Goal: Task Accomplishment & Management: Manage account settings

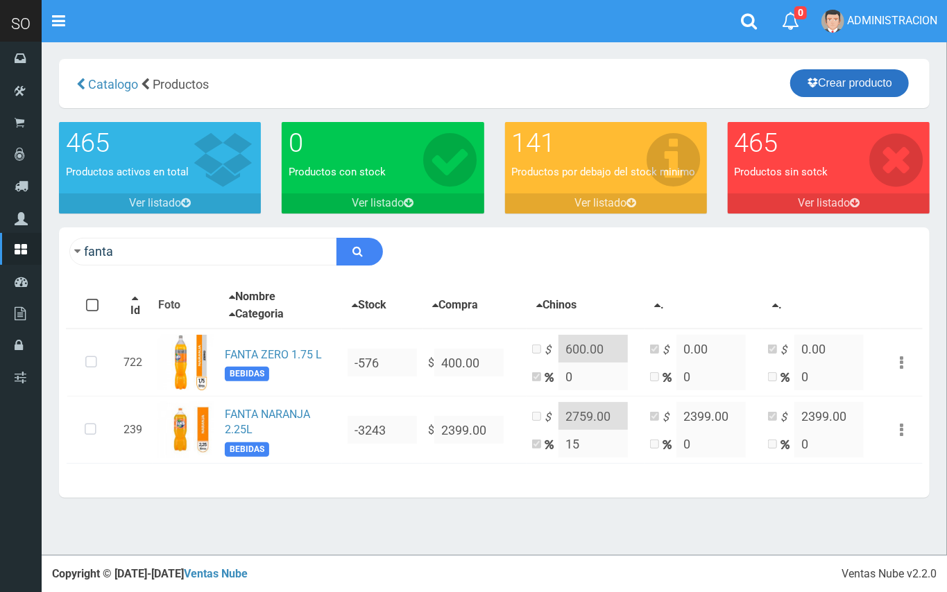
click at [816, 81] on link "Crear producto" at bounding box center [849, 83] width 119 height 28
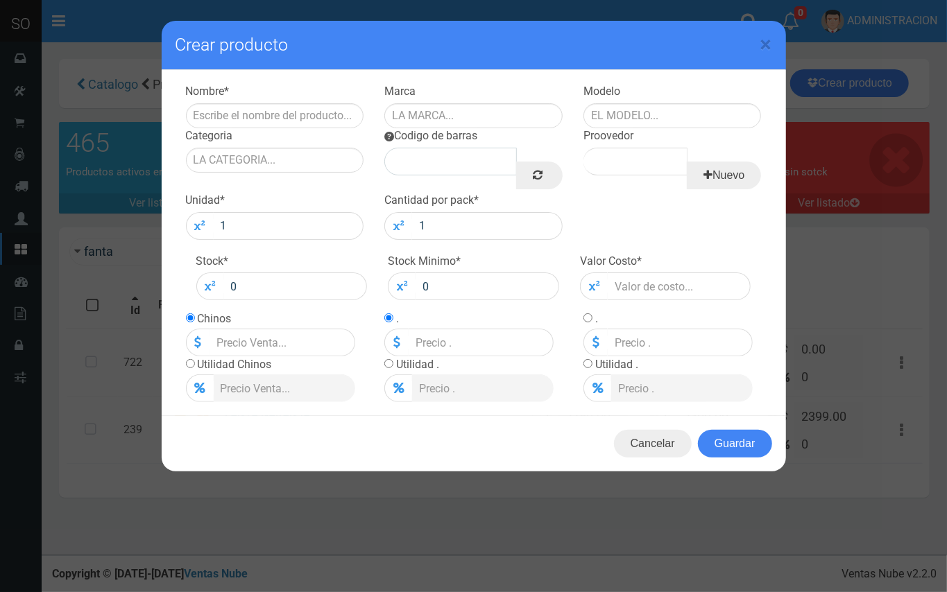
click at [112, 12] on div "× Crear producto Nombre * Marca Modelo [GEOGRAPHIC_DATA] Codigo de barras Nuevo" at bounding box center [473, 296] width 947 height 592
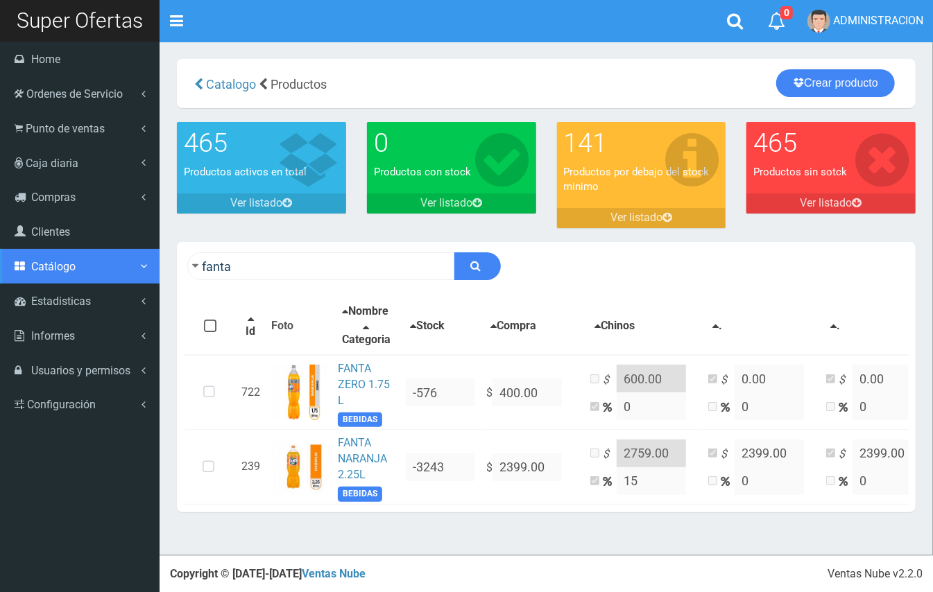
click at [65, 273] on link "Catálogo" at bounding box center [80, 266] width 160 height 35
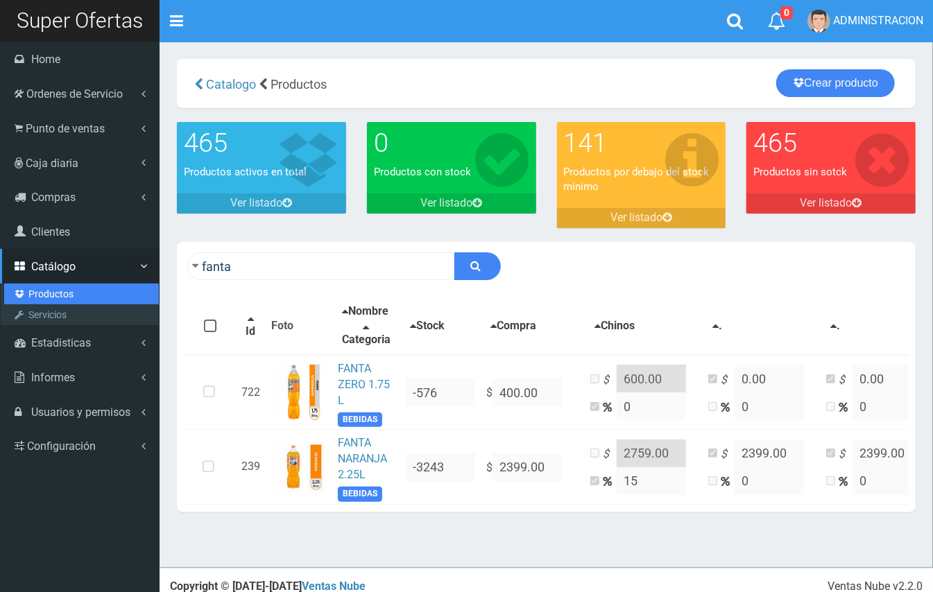
click at [58, 289] on link "Productos" at bounding box center [81, 294] width 155 height 21
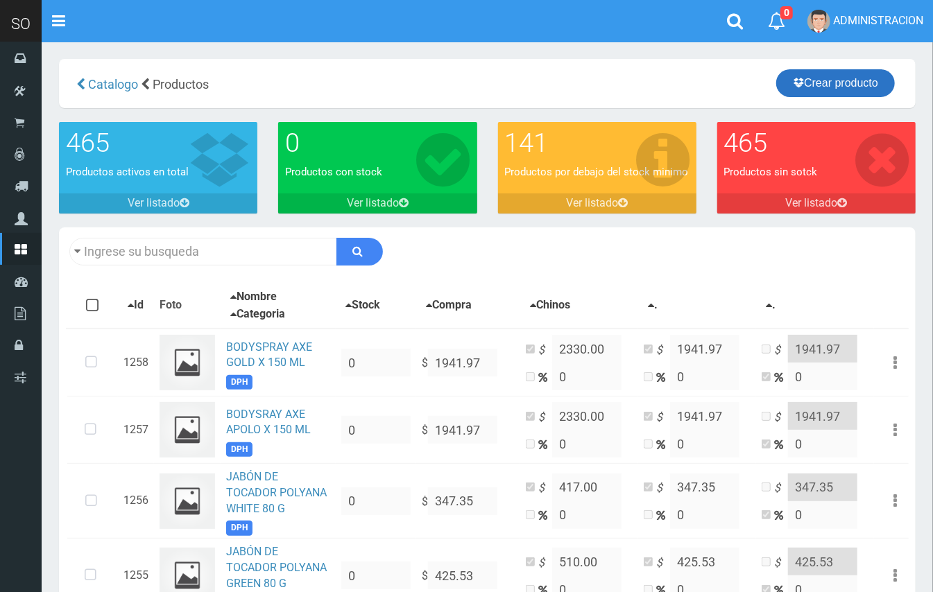
click at [830, 86] on link "Crear producto" at bounding box center [835, 83] width 119 height 28
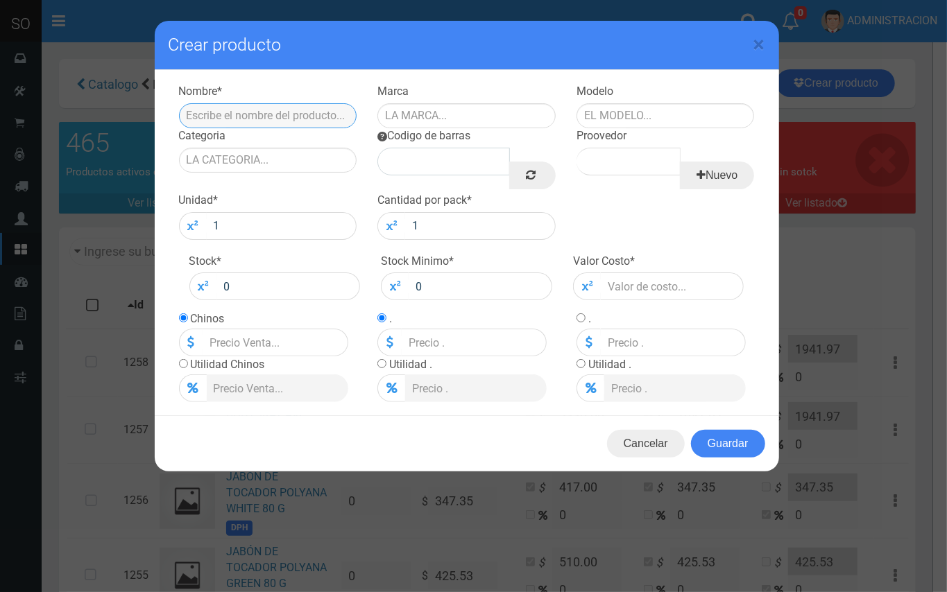
paste input "VANISH SÚPER BARRA BLANCA (75 G, QUITAMANCHAS)"
drag, startPoint x: 348, startPoint y: 112, endPoint x: 255, endPoint y: 115, distance: 93.0
click at [255, 115] on input "VANISH SÚPER BARRA BLANCA (75 G, QUITAMANCHAS)" at bounding box center [268, 115] width 178 height 25
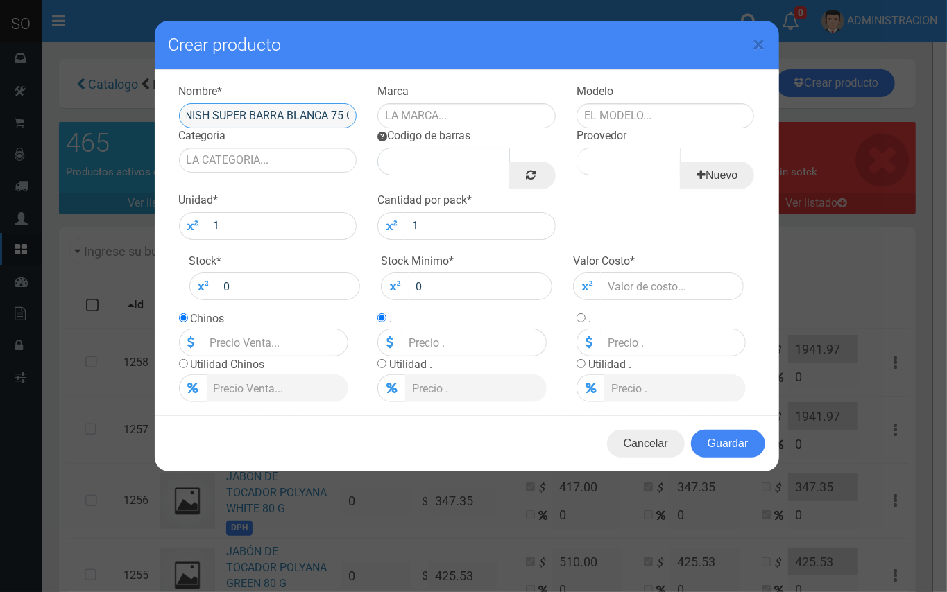
click at [323, 107] on input "VANISH SUPER BARRA BLANCA 75 G" at bounding box center [268, 115] width 178 height 25
type input "VANISH SUPER BARRA BLANCA 75 G"
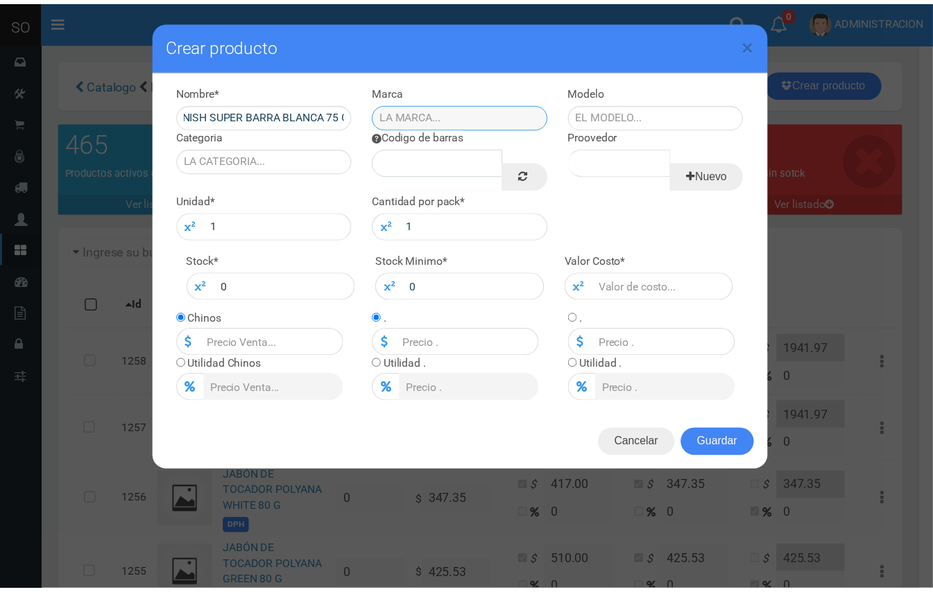
scroll to position [0, 0]
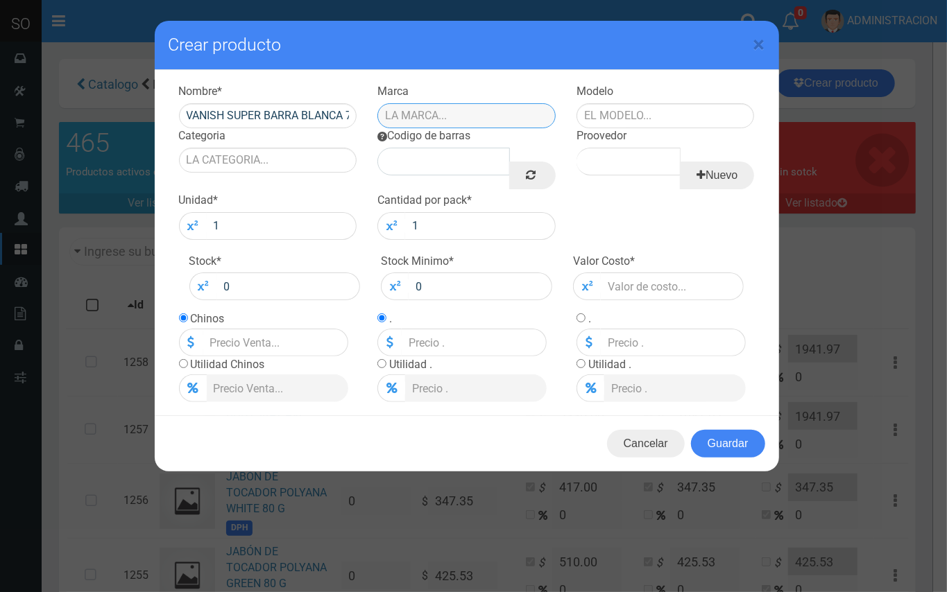
click at [483, 117] on input "text" at bounding box center [466, 115] width 178 height 25
drag, startPoint x: 225, startPoint y: 112, endPoint x: 157, endPoint y: 110, distance: 68.7
click at [156, 110] on div "Nombre * VANISH SUPER BARRA BLANCA 75 G Marca Modelo Categoria Codigo de barras…" at bounding box center [467, 243] width 624 height 346
click at [428, 119] on input "text" at bounding box center [466, 115] width 178 height 25
paste input "VANISH"
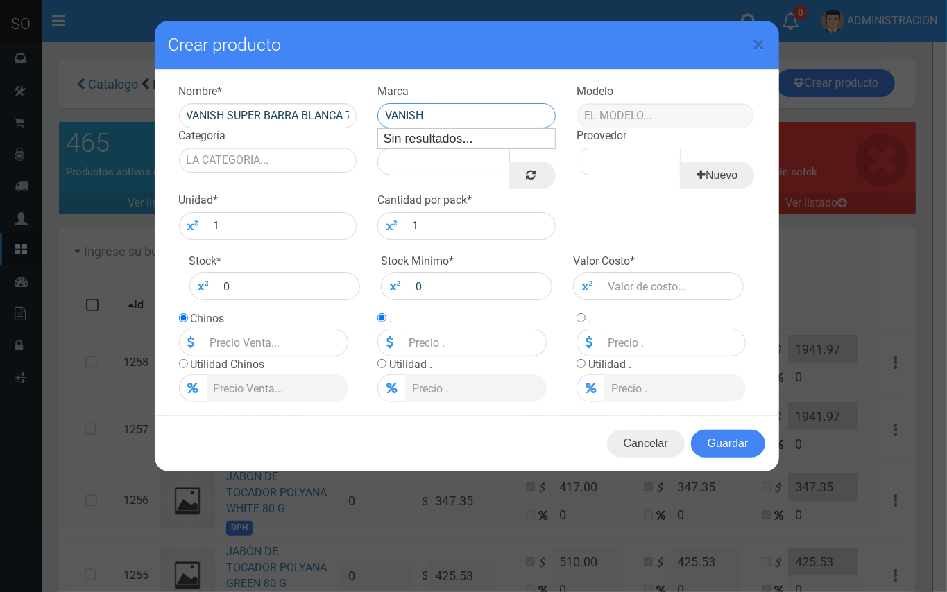
type input "VANISH"
click at [622, 121] on input "text" at bounding box center [665, 115] width 178 height 25
type input "P"
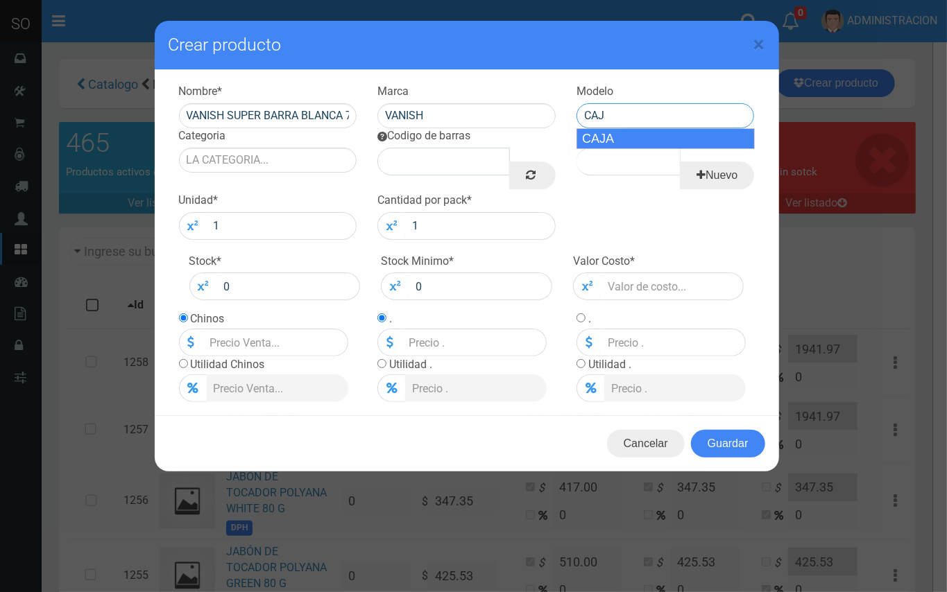
click at [653, 144] on div "CAJA" at bounding box center [665, 138] width 178 height 21
type input "CAJA"
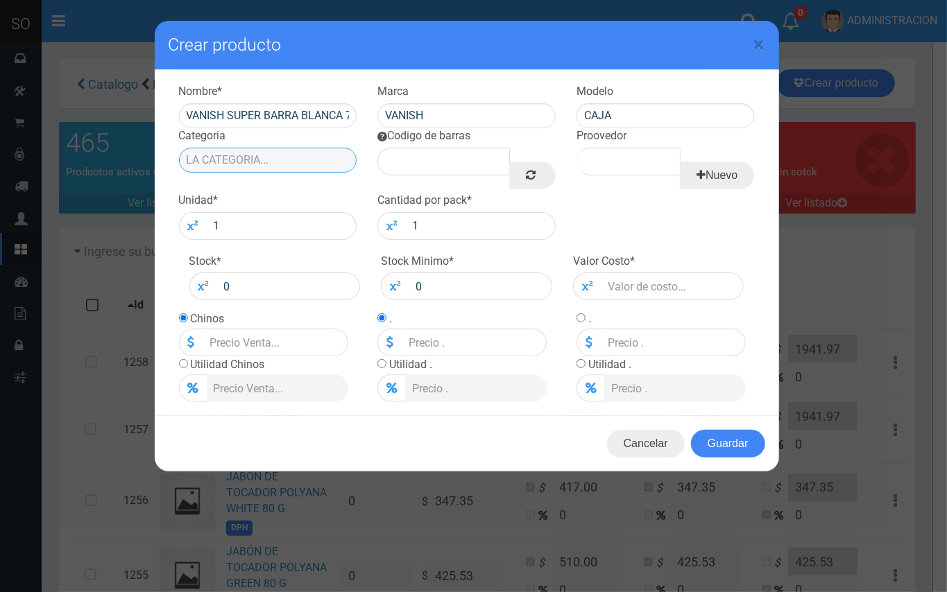
click at [300, 159] on input "Categoria" at bounding box center [268, 160] width 178 height 25
click at [302, 173] on div "DPH" at bounding box center [268, 183] width 178 height 21
type input "DPH"
click at [542, 180] on link at bounding box center [532, 176] width 46 height 28
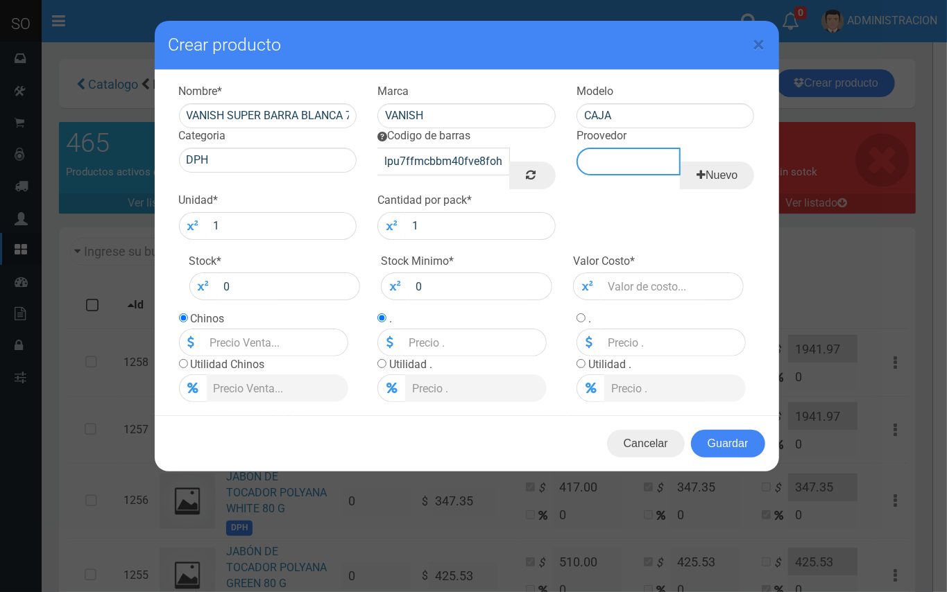
click at [617, 150] on input "Proovedor" at bounding box center [628, 162] width 104 height 28
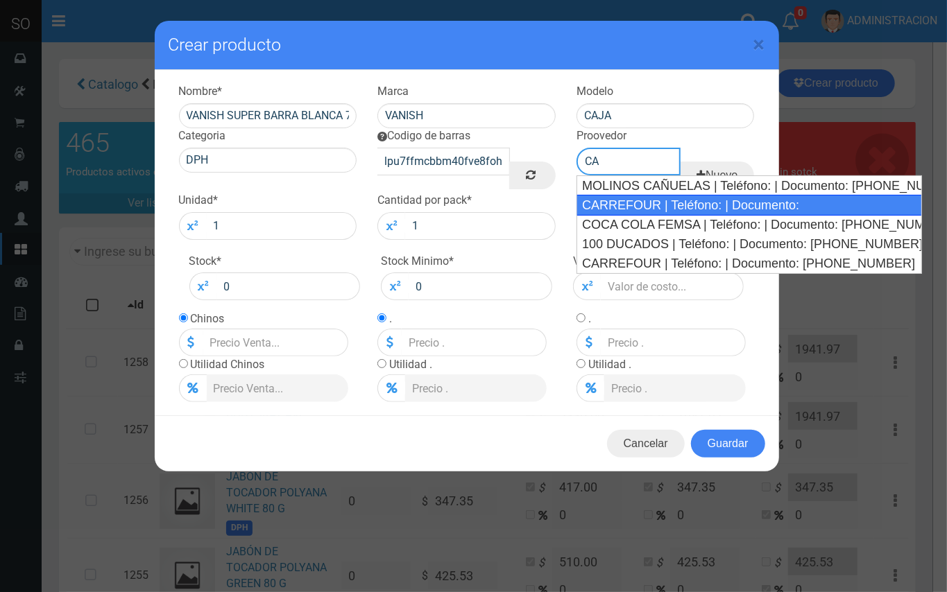
click at [638, 208] on div "CARREFOUR | Teléfono: | Documento:" at bounding box center [748, 205] width 345 height 21
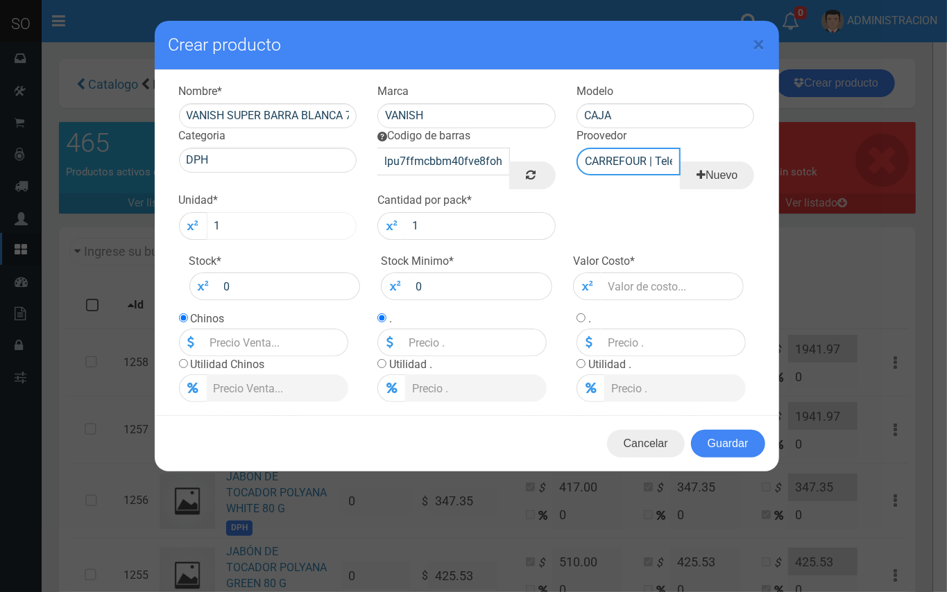
type input "CARREFOUR | Teléfono: | Documento:"
click at [293, 223] on input "1" at bounding box center [282, 226] width 151 height 28
type input "12"
click at [619, 289] on input "number" at bounding box center [673, 287] width 144 height 28
type input "1"
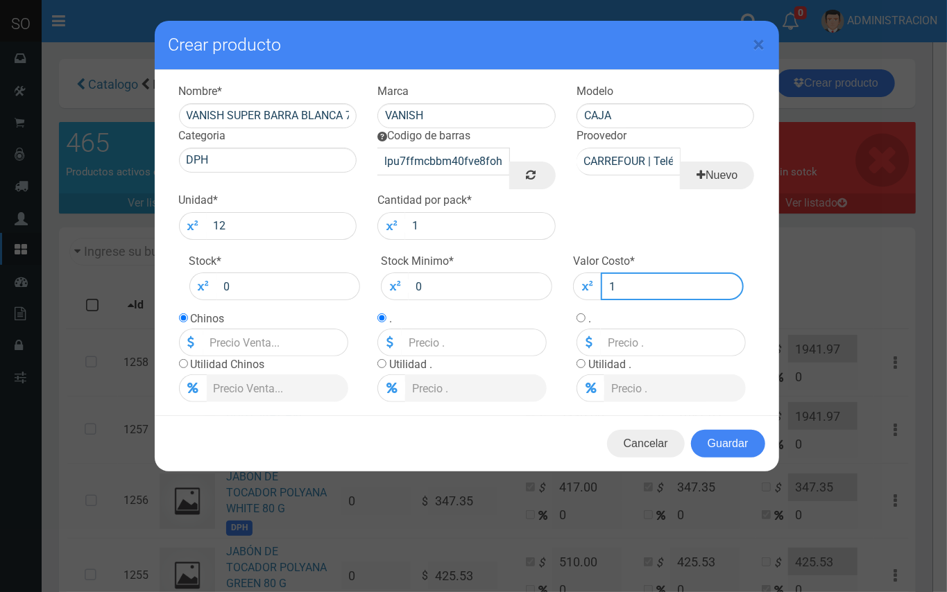
type input "1"
type input "11"
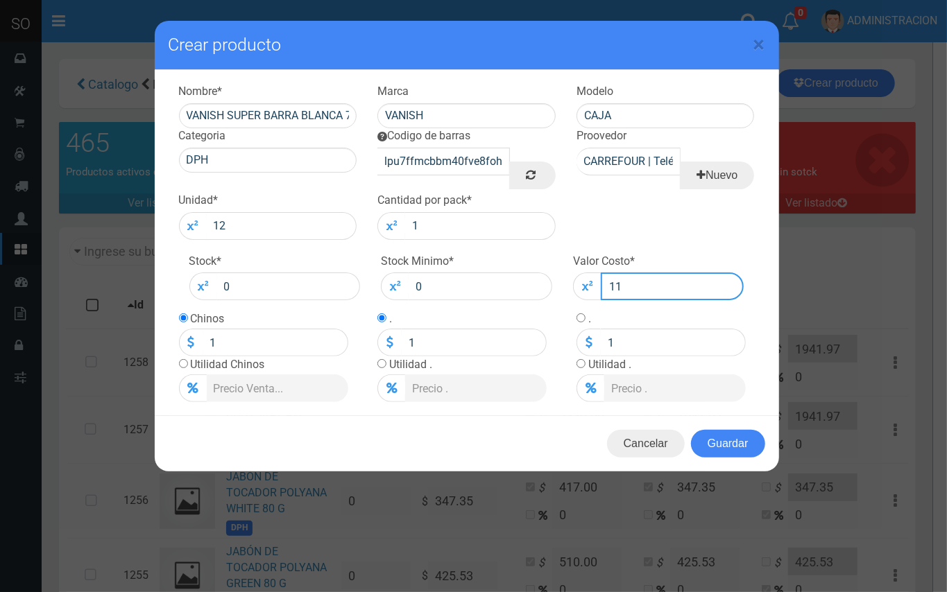
type input "11"
type input "115"
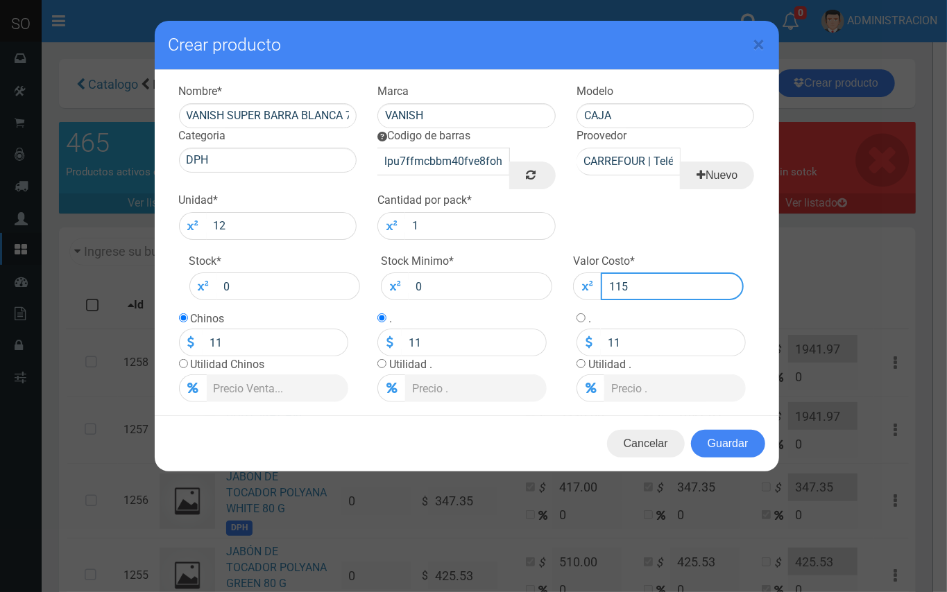
type input "115"
type input "1151"
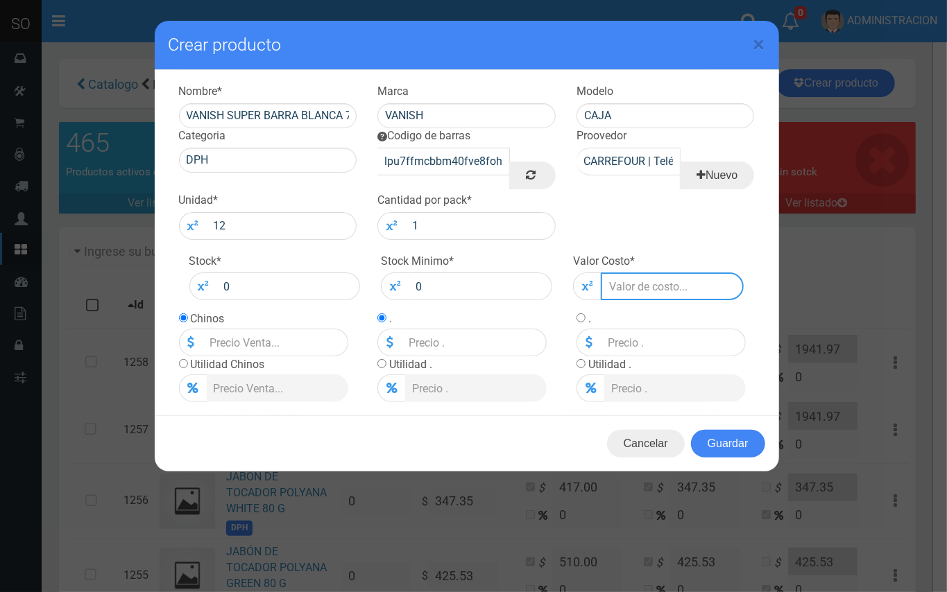
type input "1151.7"
type input "1151.72"
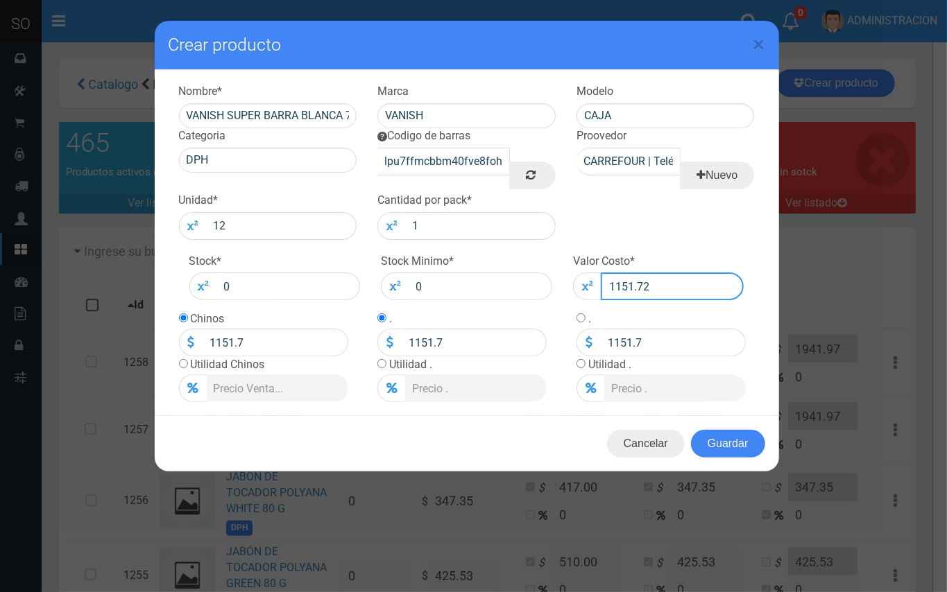
type input "1151.72"
click at [182, 367] on input "radio" at bounding box center [183, 363] width 9 height 9
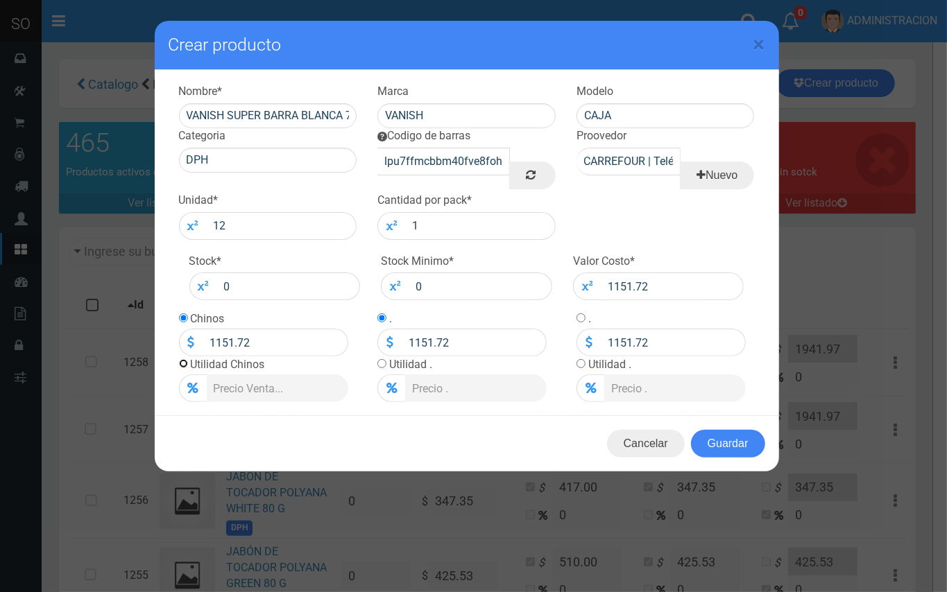
radio input "true"
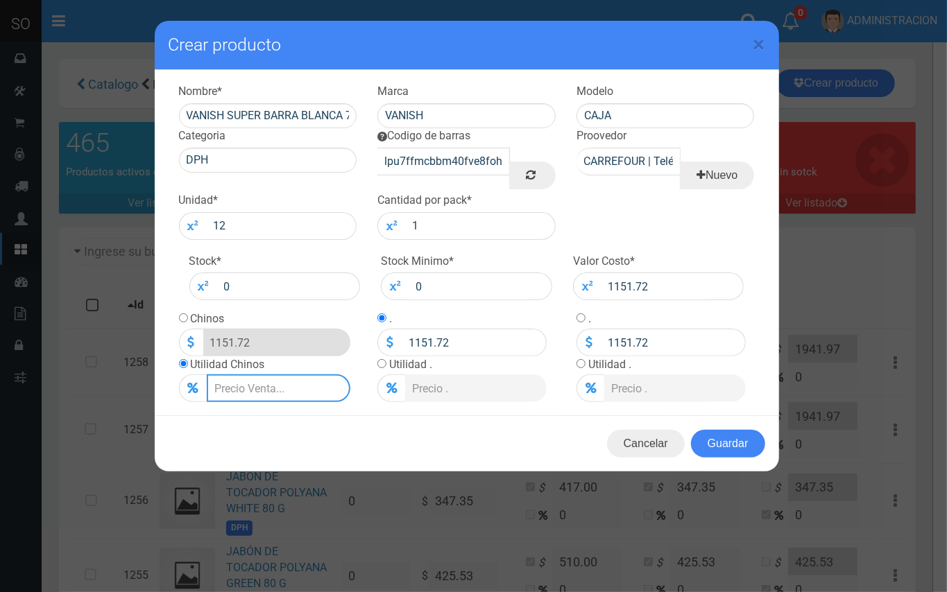
click at [239, 388] on input "Lista de precios" at bounding box center [279, 389] width 144 height 28
type input "2"
type input "1174.7544"
type input "20"
type input "1382.064"
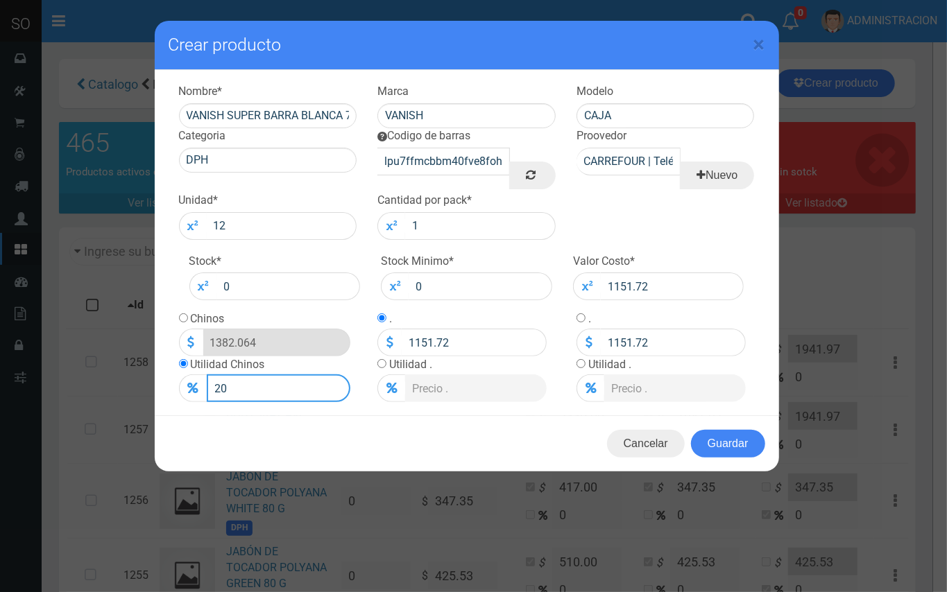
type input "20"
click at [184, 319] on input "radio" at bounding box center [183, 318] width 9 height 9
radio input "true"
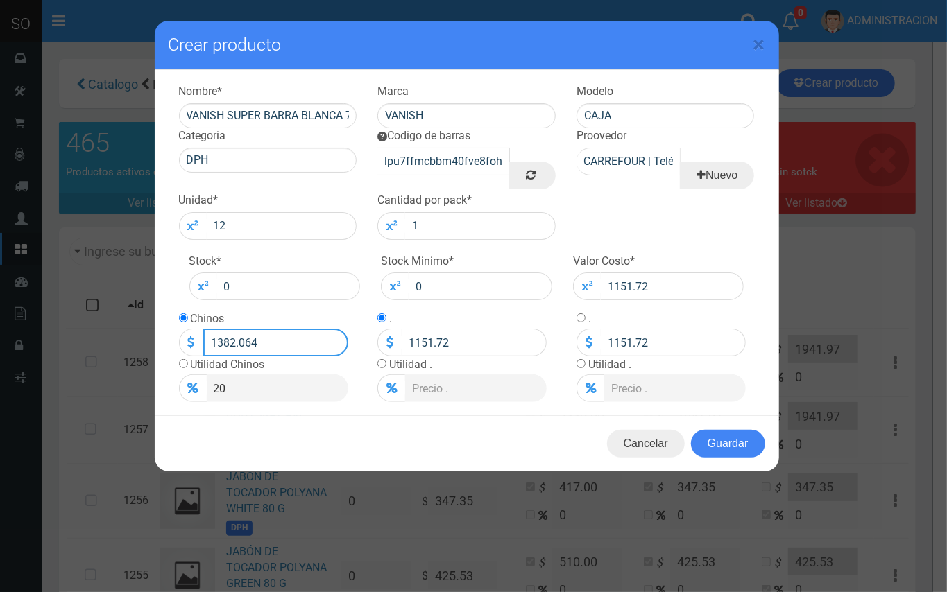
drag, startPoint x: 259, startPoint y: 340, endPoint x: 247, endPoint y: 339, distance: 12.5
click at [247, 339] on input "1382.064" at bounding box center [275, 343] width 145 height 28
type input "1383"
type input "1383.00"
click at [742, 440] on button "Guardar" at bounding box center [728, 444] width 74 height 28
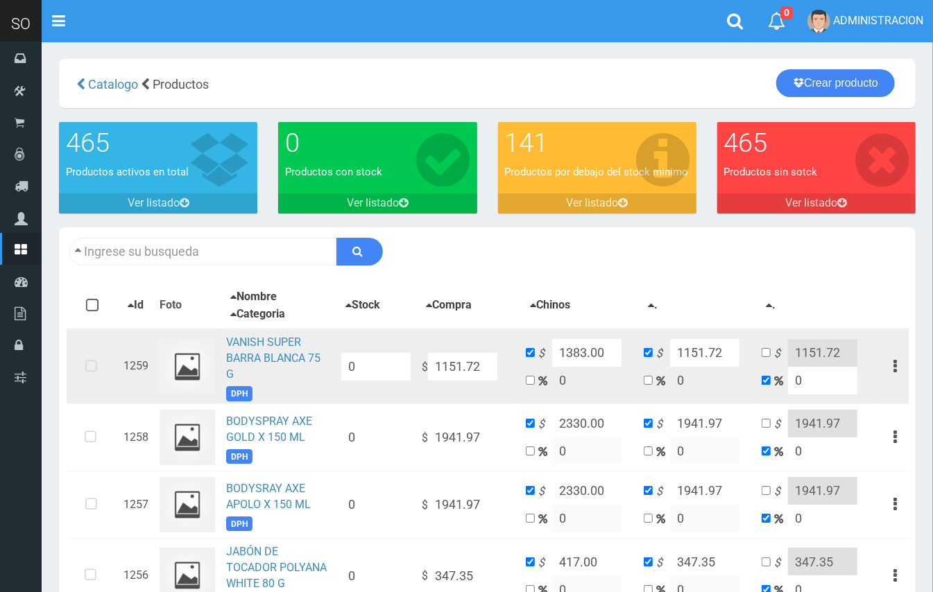
click at [98, 365] on icon at bounding box center [91, 367] width 37 height 46
click at [89, 365] on icon at bounding box center [91, 367] width 37 height 46
click at [94, 367] on icon at bounding box center [91, 367] width 37 height 46
click at [103, 370] on icon at bounding box center [91, 367] width 37 height 46
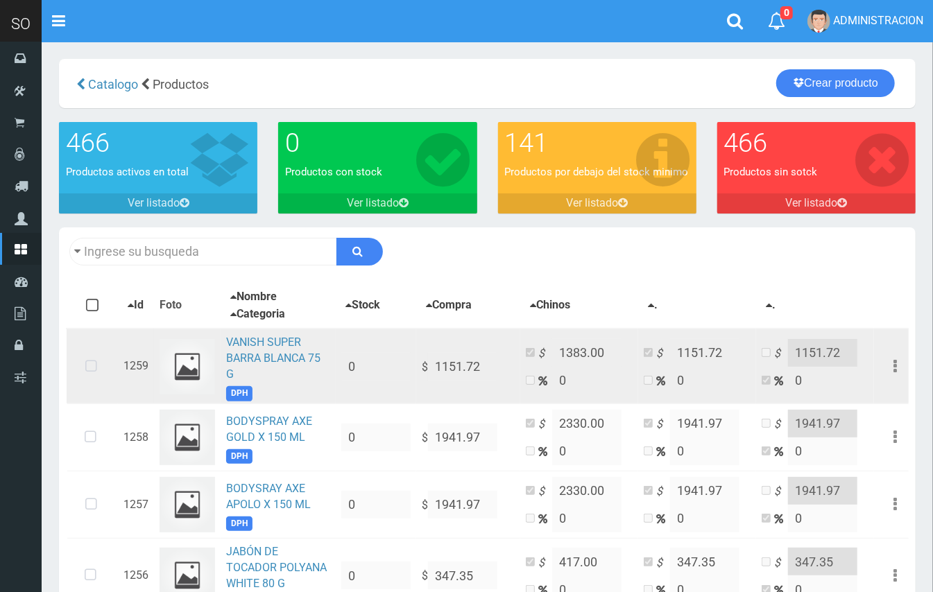
click at [87, 364] on icon at bounding box center [91, 367] width 37 height 46
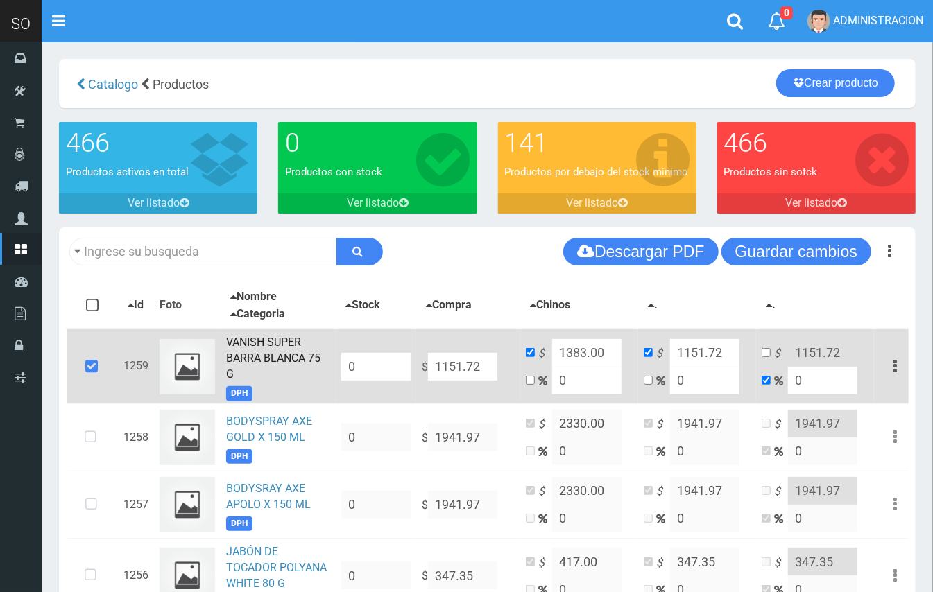
drag, startPoint x: 563, startPoint y: 372, endPoint x: 547, endPoint y: 370, distance: 16.0
click at [547, 370] on td "$ 1383.00 0" at bounding box center [579, 366] width 118 height 75
type input "2"
type input "1174.7544"
type input "20"
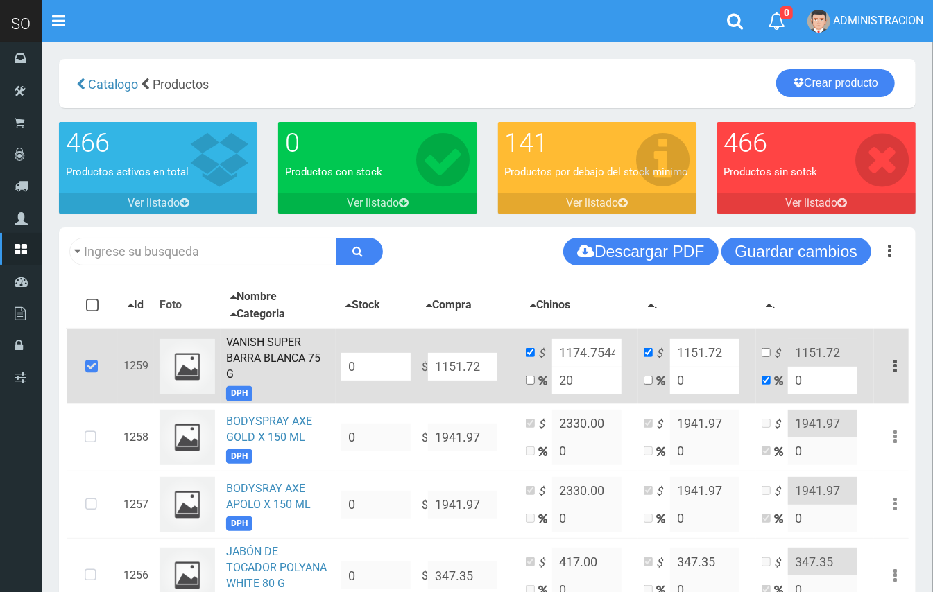
type input "1382.064"
drag, startPoint x: 577, startPoint y: 380, endPoint x: 562, endPoint y: 376, distance: 15.8
click at [562, 376] on input "20" at bounding box center [586, 381] width 69 height 28
type input "15"
type input "1324.478"
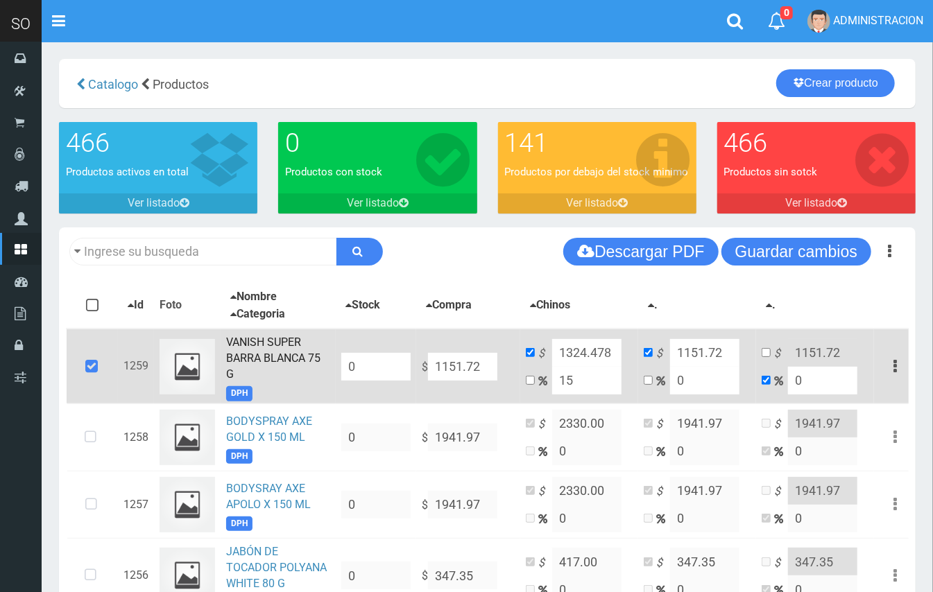
drag, startPoint x: 595, startPoint y: 384, endPoint x: 556, endPoint y: 377, distance: 39.3
click at [556, 377] on input "15" at bounding box center [586, 381] width 69 height 28
type input "2"
type input "1174.7544"
type input "20"
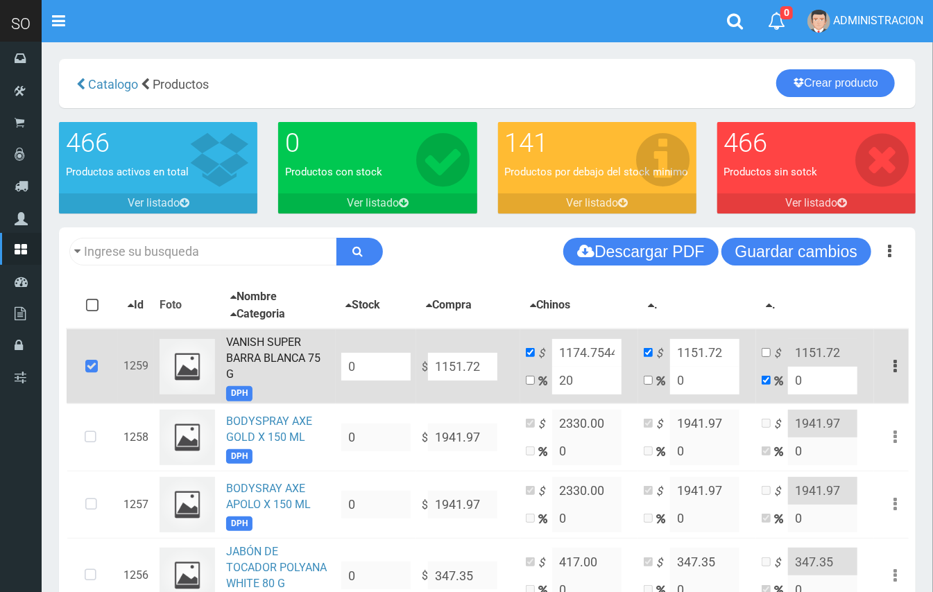
type input "1382.064"
type input "20"
drag, startPoint x: 609, startPoint y: 356, endPoint x: 579, endPoint y: 348, distance: 31.5
click at [579, 348] on input "1382.064" at bounding box center [586, 353] width 69 height 28
type input "1383.00"
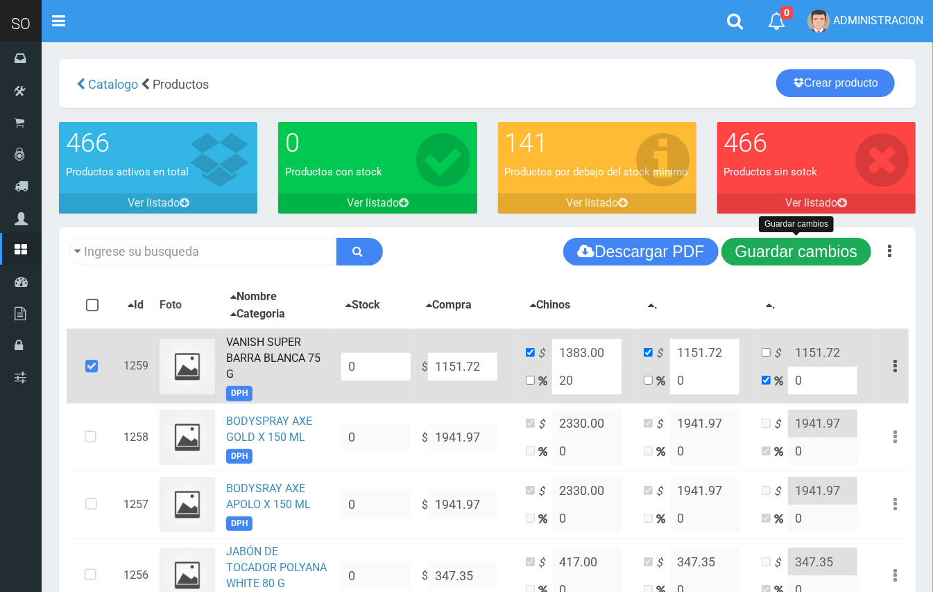
click at [803, 256] on button "Guardar cambios" at bounding box center [796, 252] width 150 height 28
drag, startPoint x: 753, startPoint y: 247, endPoint x: 548, endPoint y: 248, distance: 204.6
click at [751, 247] on button "Guardar cambios" at bounding box center [796, 252] width 150 height 28
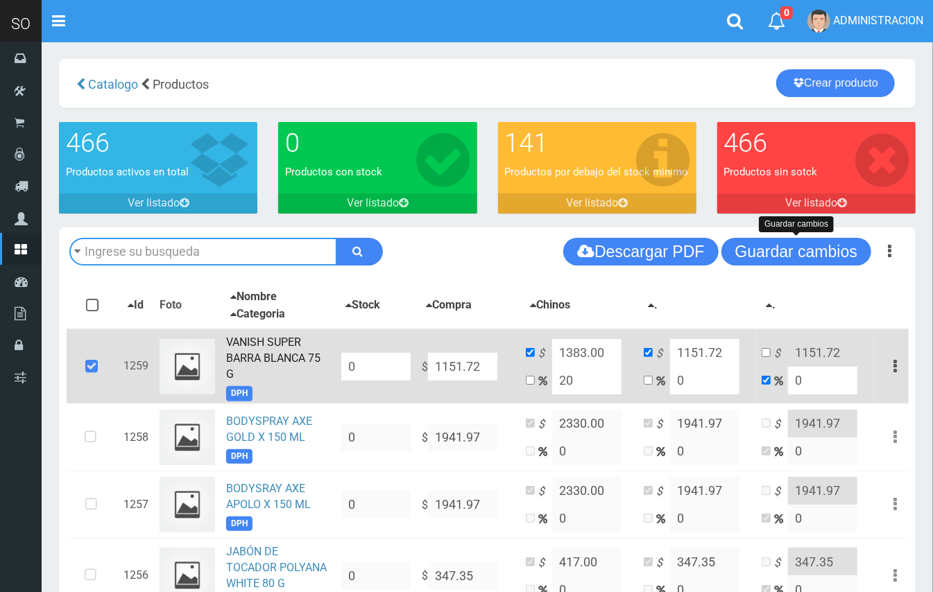
click at [232, 241] on input "text" at bounding box center [203, 252] width 268 height 28
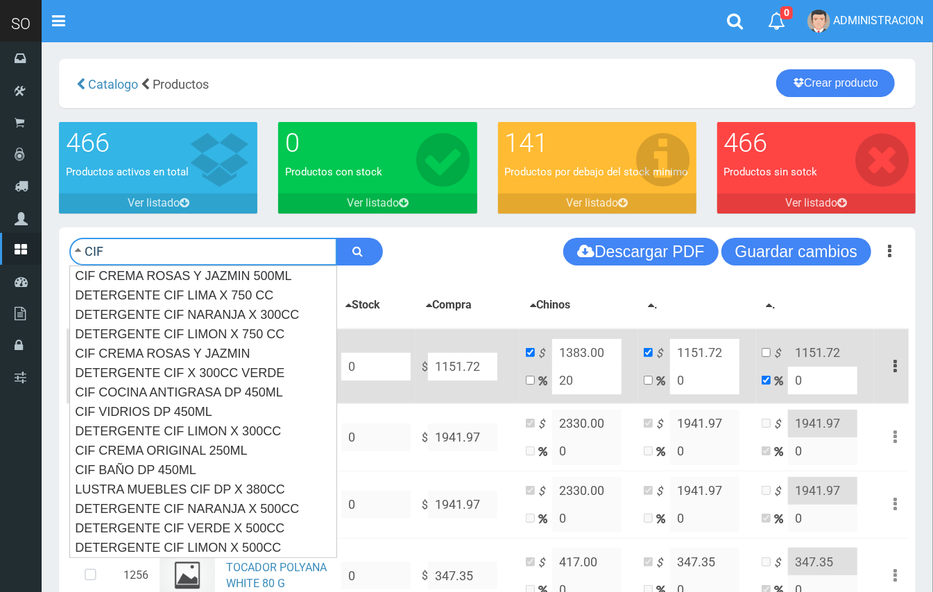
type input "CIF"
click at [336, 238] on button "submit" at bounding box center [359, 252] width 46 height 28
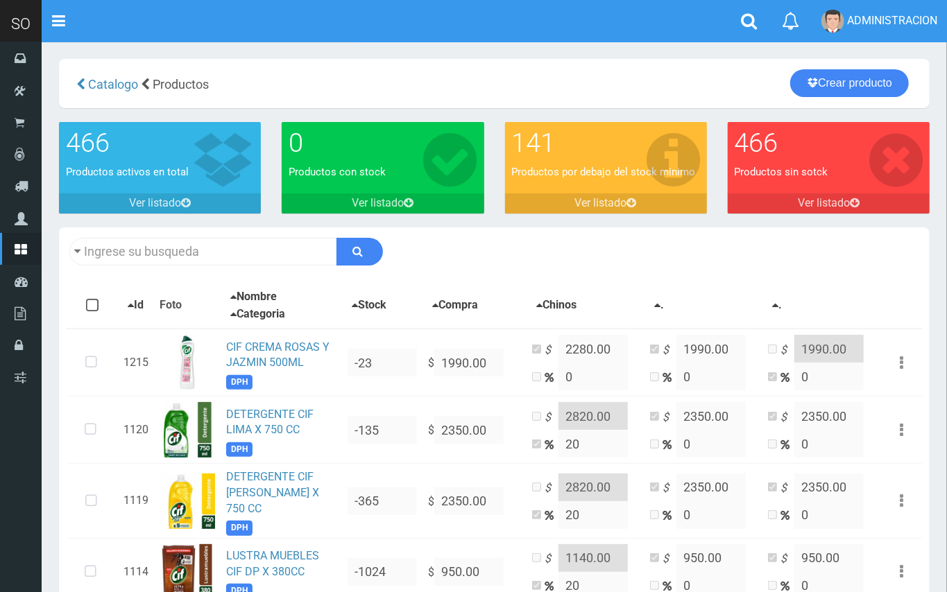
type input "CIF"
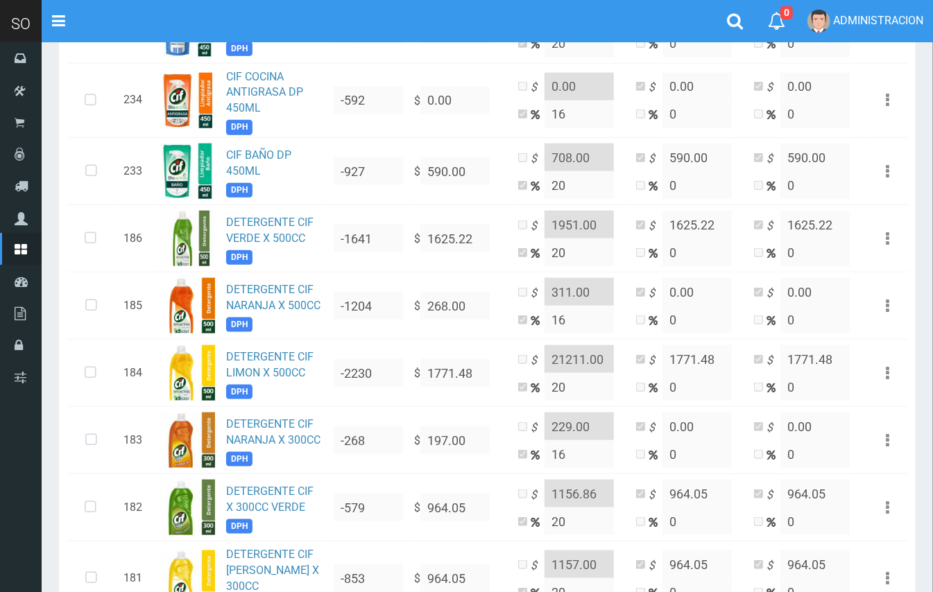
scroll to position [832, 0]
